Goal: Submit feedback/report problem

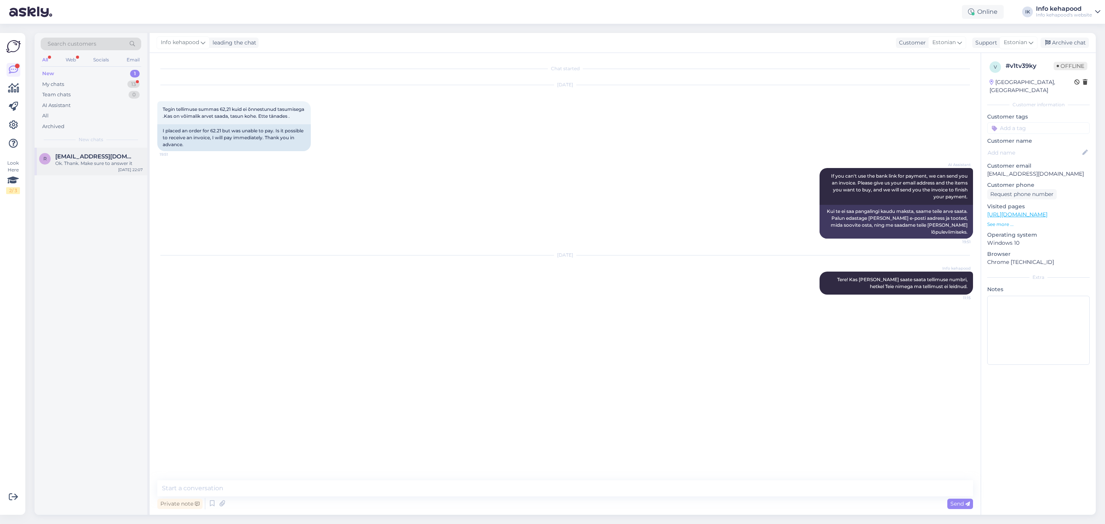
click at [83, 160] on div "Ok. Thank. Make sure to answer it" at bounding box center [99, 163] width 88 height 7
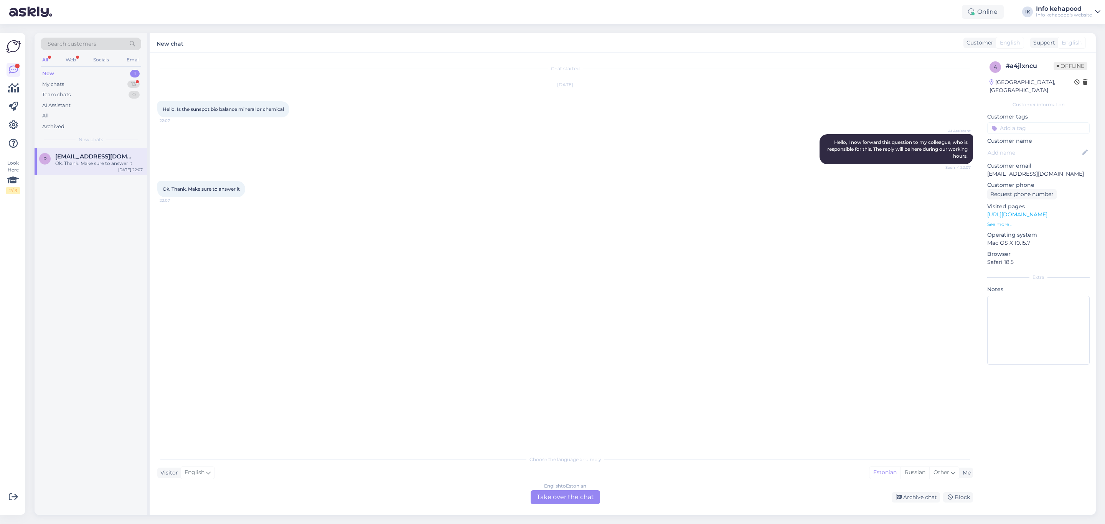
click at [59, 71] on div "New 1" at bounding box center [91, 73] width 101 height 11
click at [128, 69] on div "New 1" at bounding box center [91, 73] width 101 height 11
click at [130, 83] on div "13" at bounding box center [133, 85] width 12 height 8
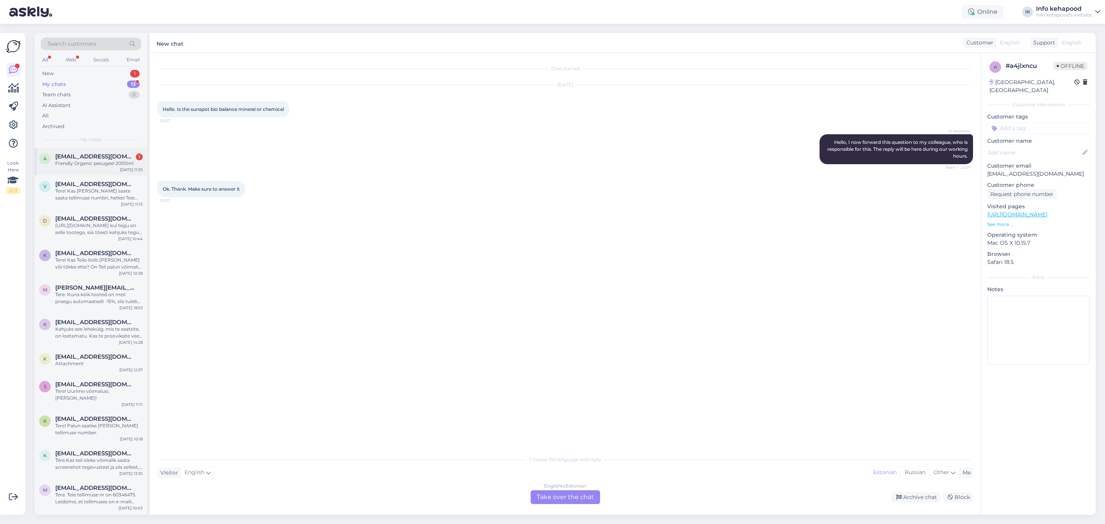
click at [90, 165] on div "Frendly Organic pesugeel 2000ml" at bounding box center [99, 163] width 88 height 7
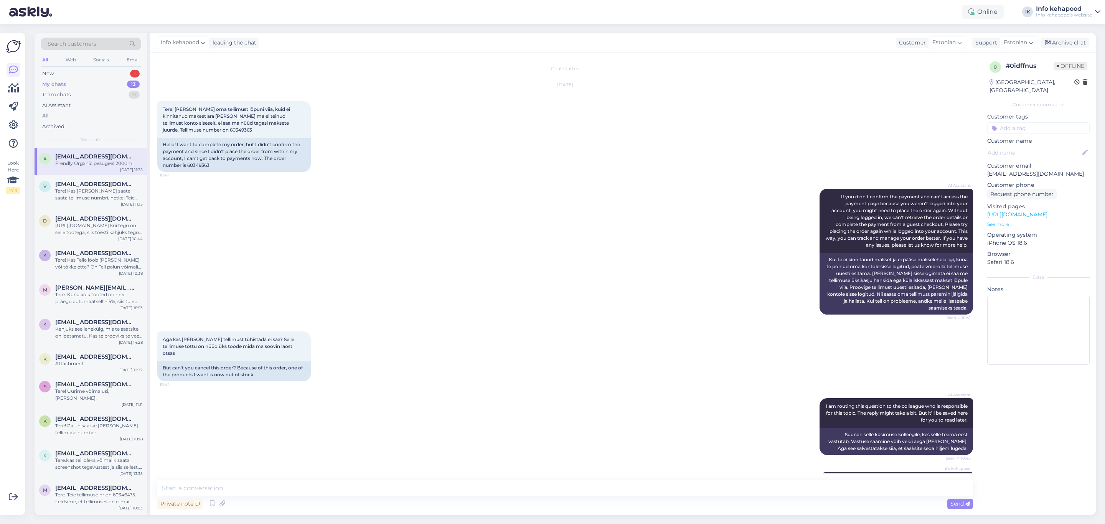
scroll to position [63, 0]
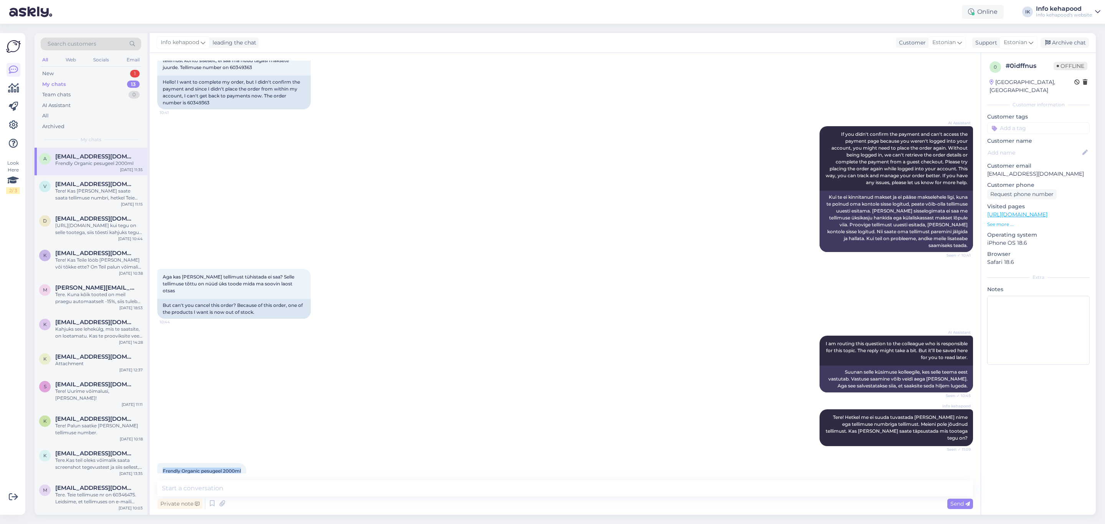
drag, startPoint x: 162, startPoint y: 456, endPoint x: 270, endPoint y: 452, distance: 107.9
click at [270, 455] on div "Frendly Organic pesugeel 2000ml 11:35" at bounding box center [565, 471] width 816 height 33
copy span "Frendly Organic pesugeel 2000ml"
click at [1048, 211] on link "[URL][DOMAIN_NAME]" at bounding box center [1018, 214] width 60 height 7
click at [317, 489] on textarea at bounding box center [565, 489] width 816 height 16
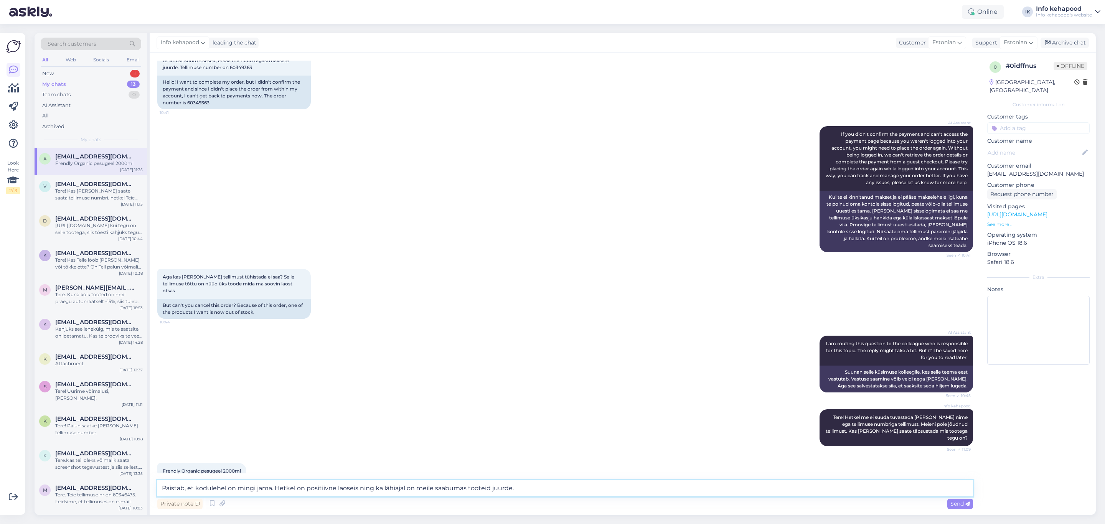
drag, startPoint x: 273, startPoint y: 488, endPoint x: 548, endPoint y: 481, distance: 274.9
click at [548, 481] on textarea "Paistab, et kodulehel on mingi jama. Hetkel on positiivne laoseis ning ka lähia…" at bounding box center [565, 489] width 816 height 16
type textarea "Paistab, et kodulehel on mingi jama. Meil näitab, et hetkel on laos olemas ning…"
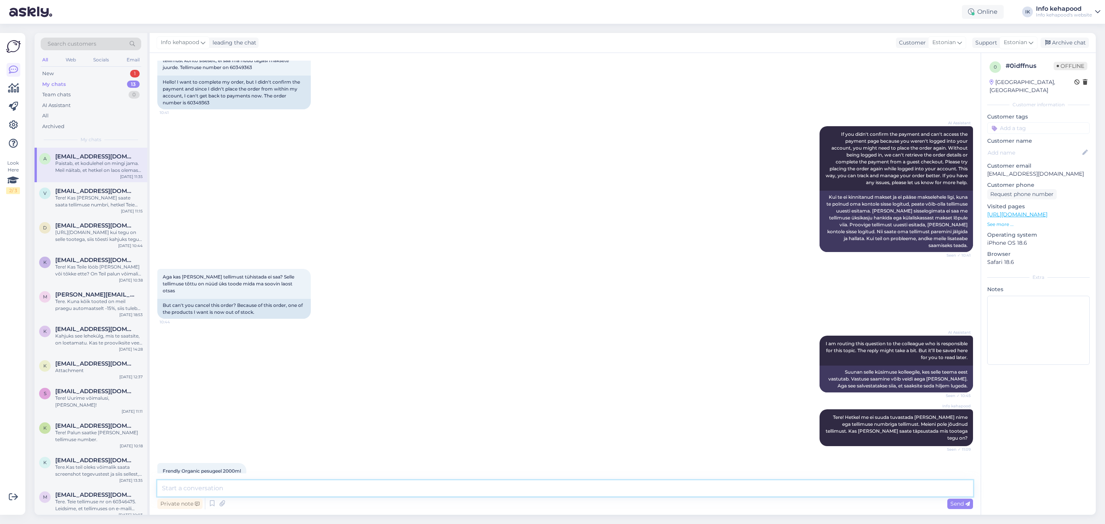
scroll to position [123, 0]
